Goal: Communication & Community: Ask a question

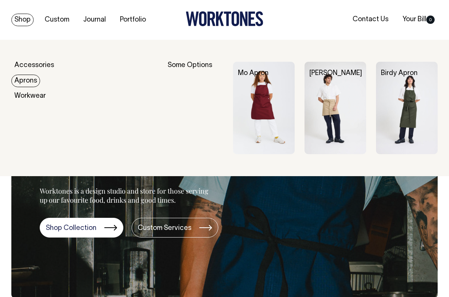
click at [24, 79] on link "Aprons" at bounding box center [25, 81] width 29 height 12
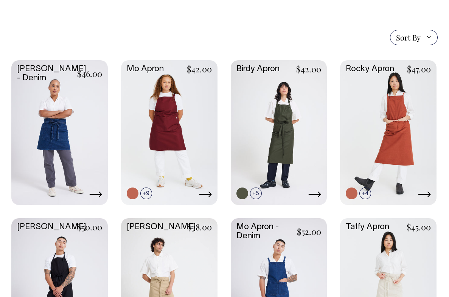
scroll to position [168, 0]
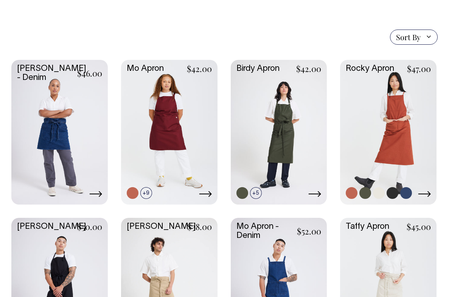
click at [396, 148] on link at bounding box center [388, 131] width 97 height 143
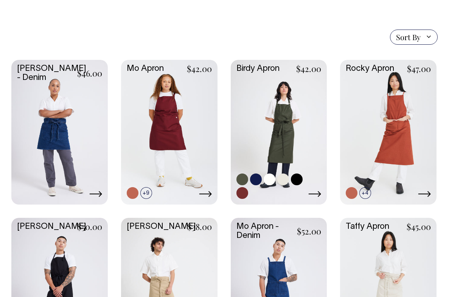
click at [267, 118] on link at bounding box center [279, 131] width 97 height 143
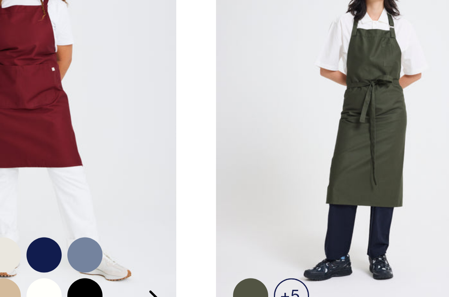
scroll to position [160, 0]
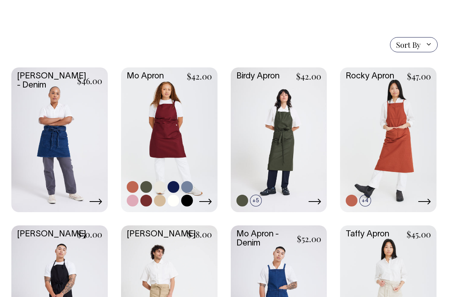
click at [173, 148] on link at bounding box center [169, 138] width 97 height 143
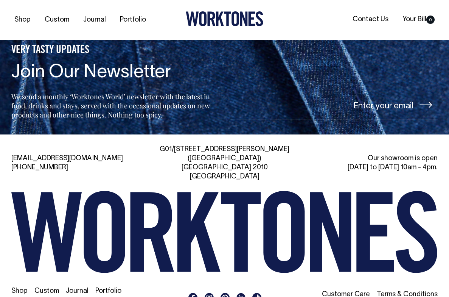
scroll to position [1579, 0]
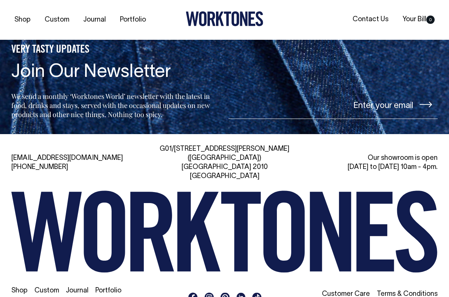
click at [21, 287] on link "Shop" at bounding box center [19, 290] width 16 height 6
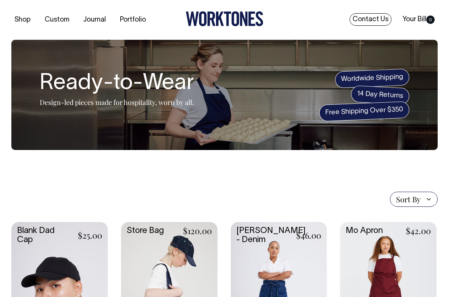
click at [369, 17] on link "Contact Us" at bounding box center [371, 19] width 42 height 12
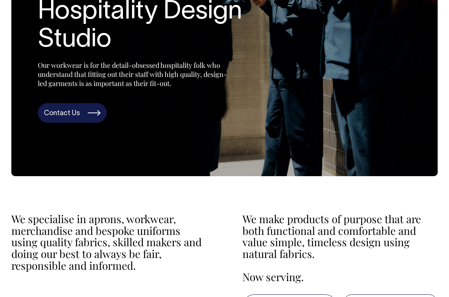
click at [65, 111] on link "Contact Us" at bounding box center [72, 113] width 69 height 20
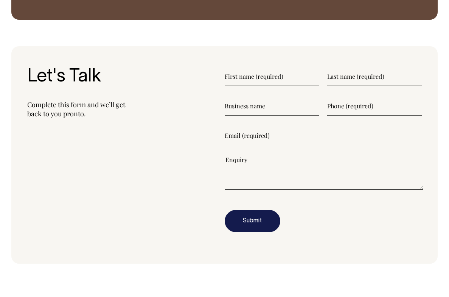
scroll to position [823, 0]
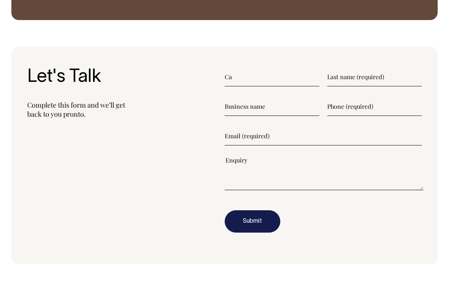
type input"] "C"
click at [187, 87] on div "Let's Talk Complete this form and we’ll get back to you pronto." at bounding box center [126, 155] width 198 height 176
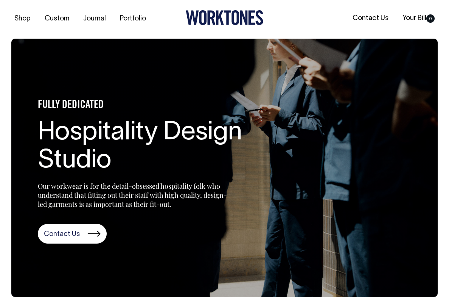
scroll to position [0, 0]
